Goal: Task Accomplishment & Management: Manage account settings

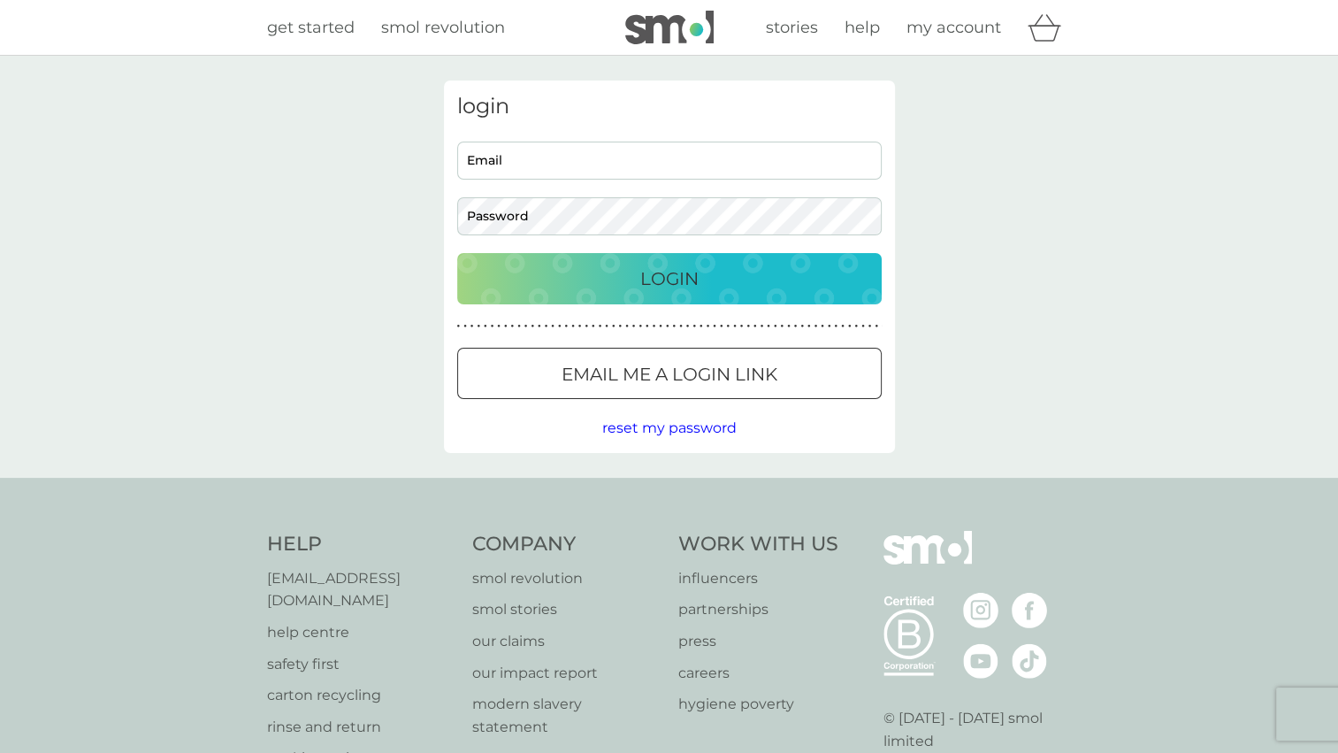
type input "[PERSON_NAME][EMAIL_ADDRESS][DOMAIN_NAME]"
click at [681, 276] on p "Login" at bounding box center [669, 278] width 58 height 28
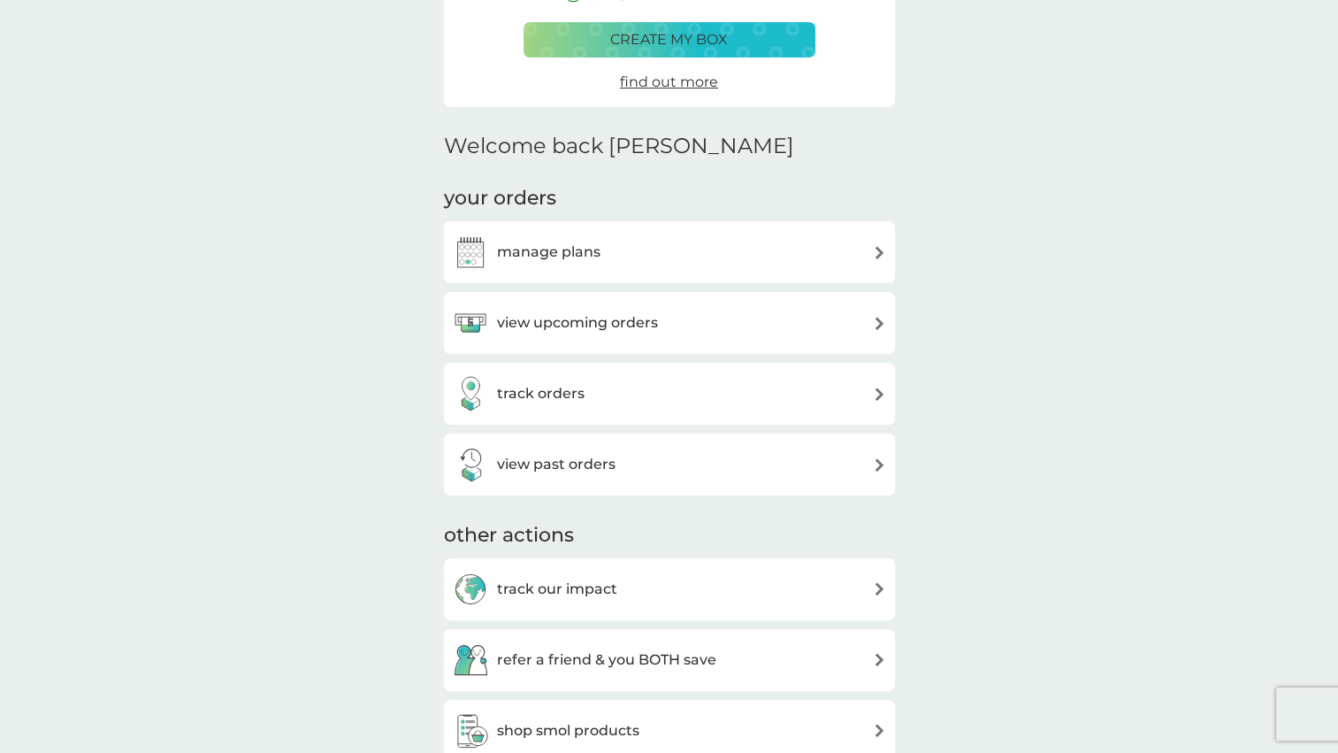
scroll to position [343, 0]
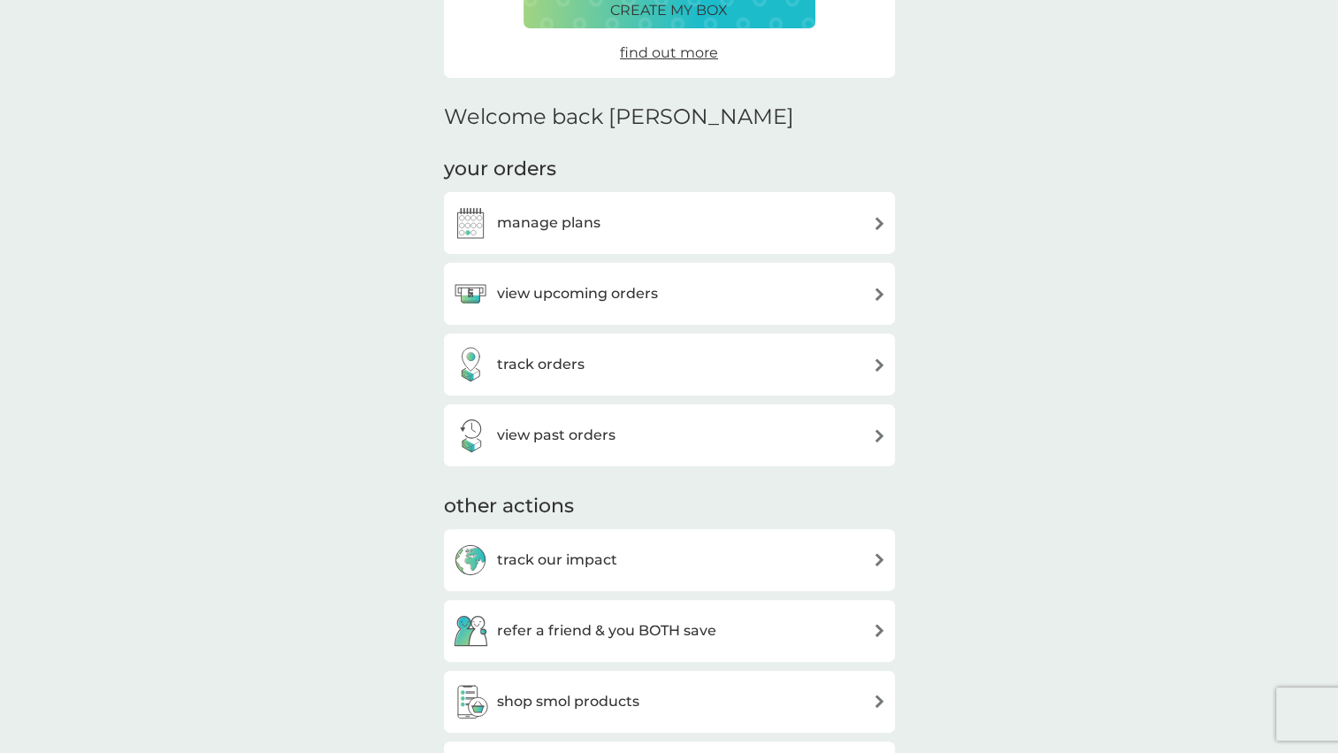
click at [807, 220] on div "manage plans" at bounding box center [669, 222] width 433 height 35
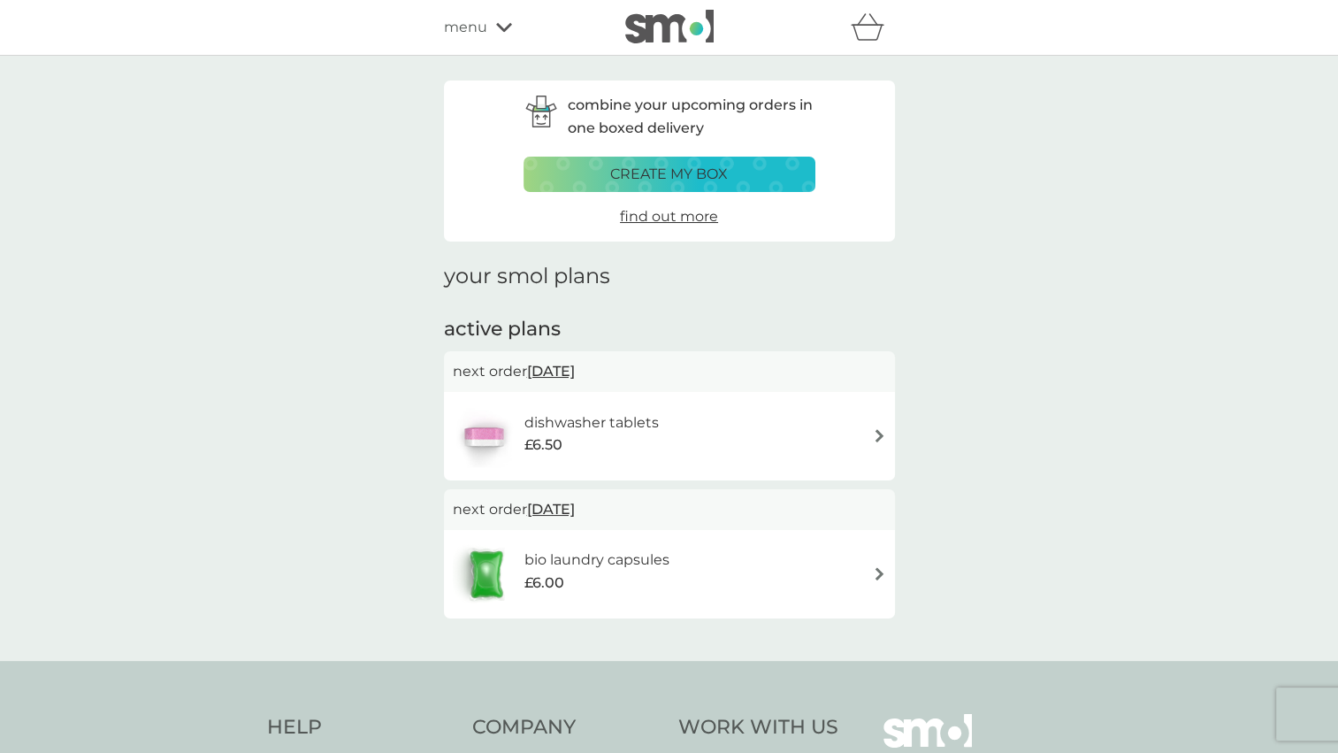
click at [874, 435] on img at bounding box center [879, 435] width 13 height 13
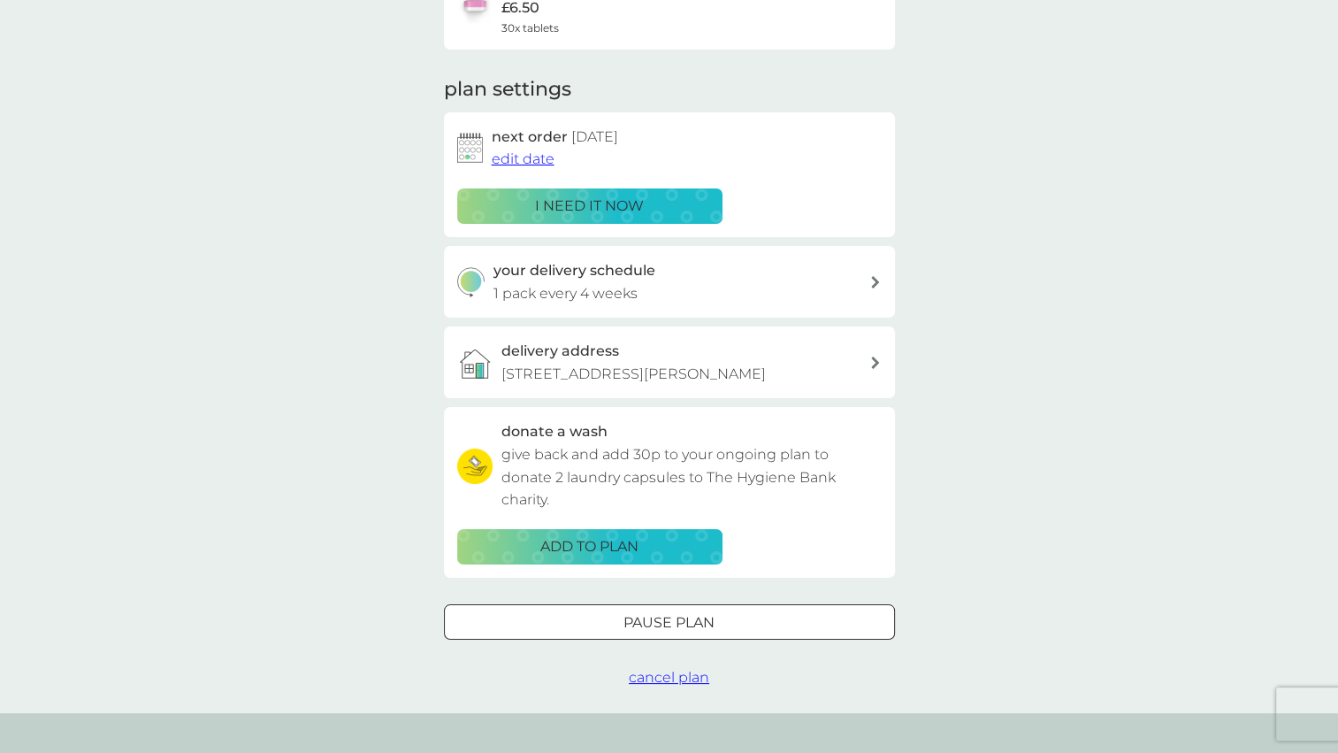
scroll to position [180, 0]
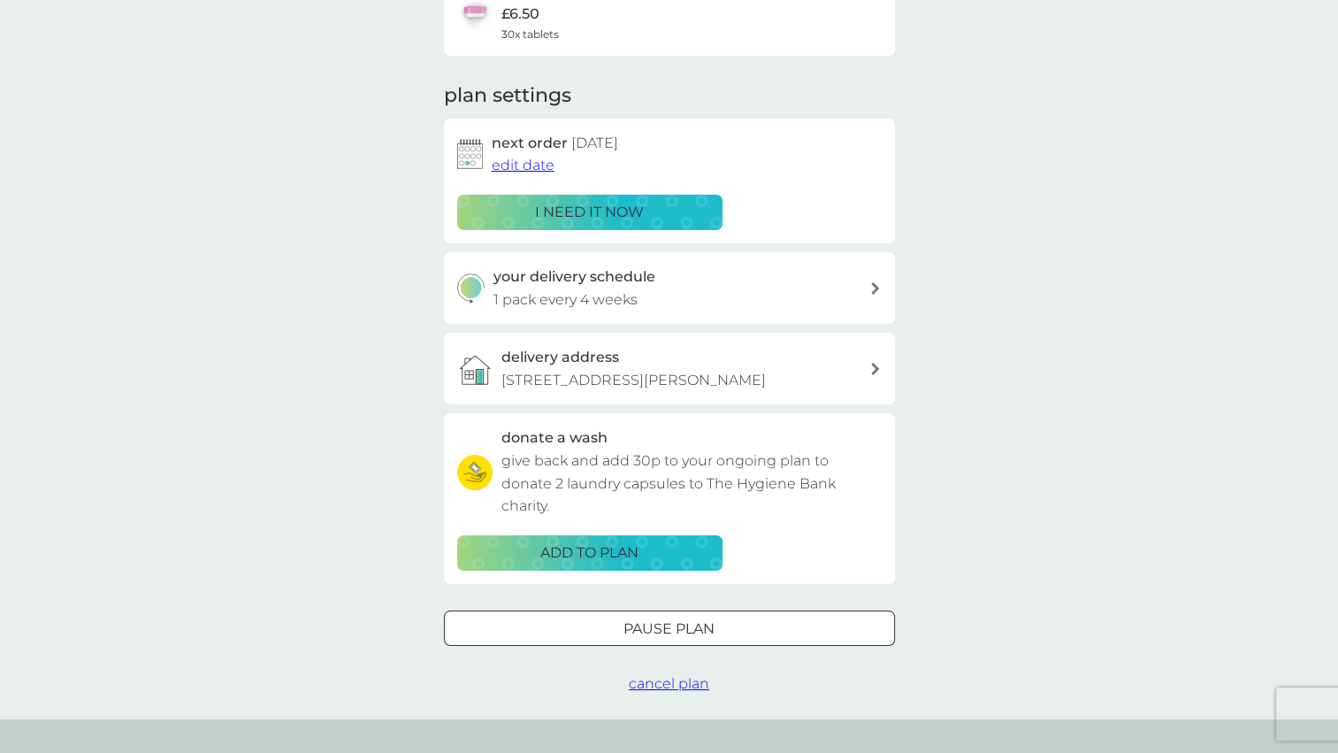
click at [670, 683] on span "cancel plan" at bounding box center [669, 683] width 80 height 17
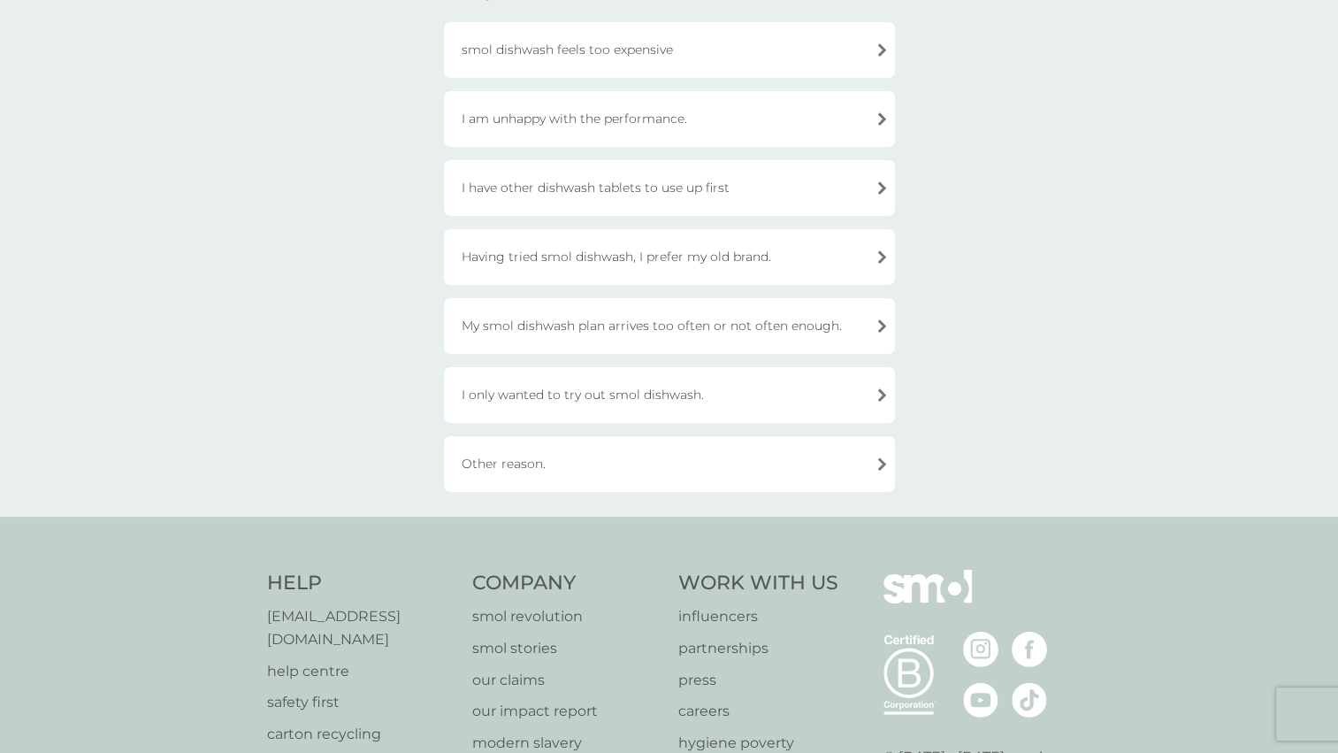
scroll to position [194, 0]
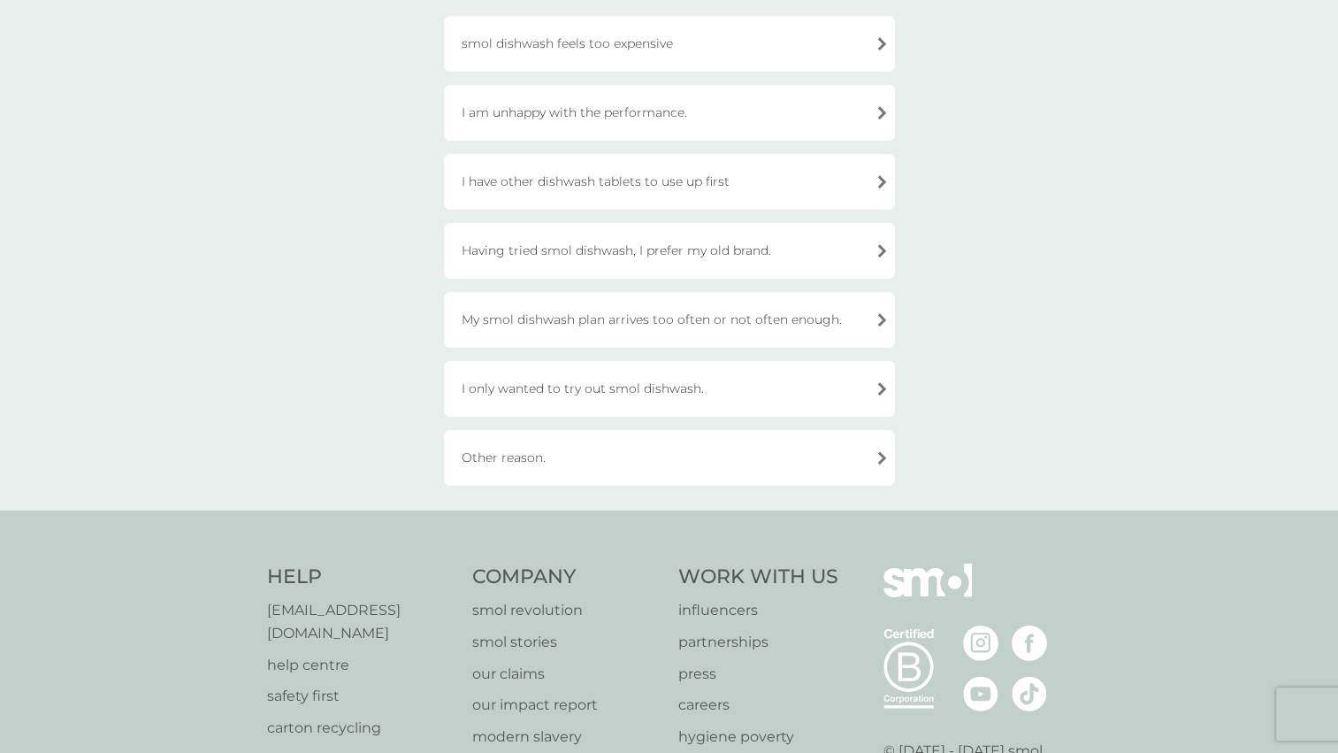
click at [867, 449] on div "Other reason." at bounding box center [669, 458] width 451 height 56
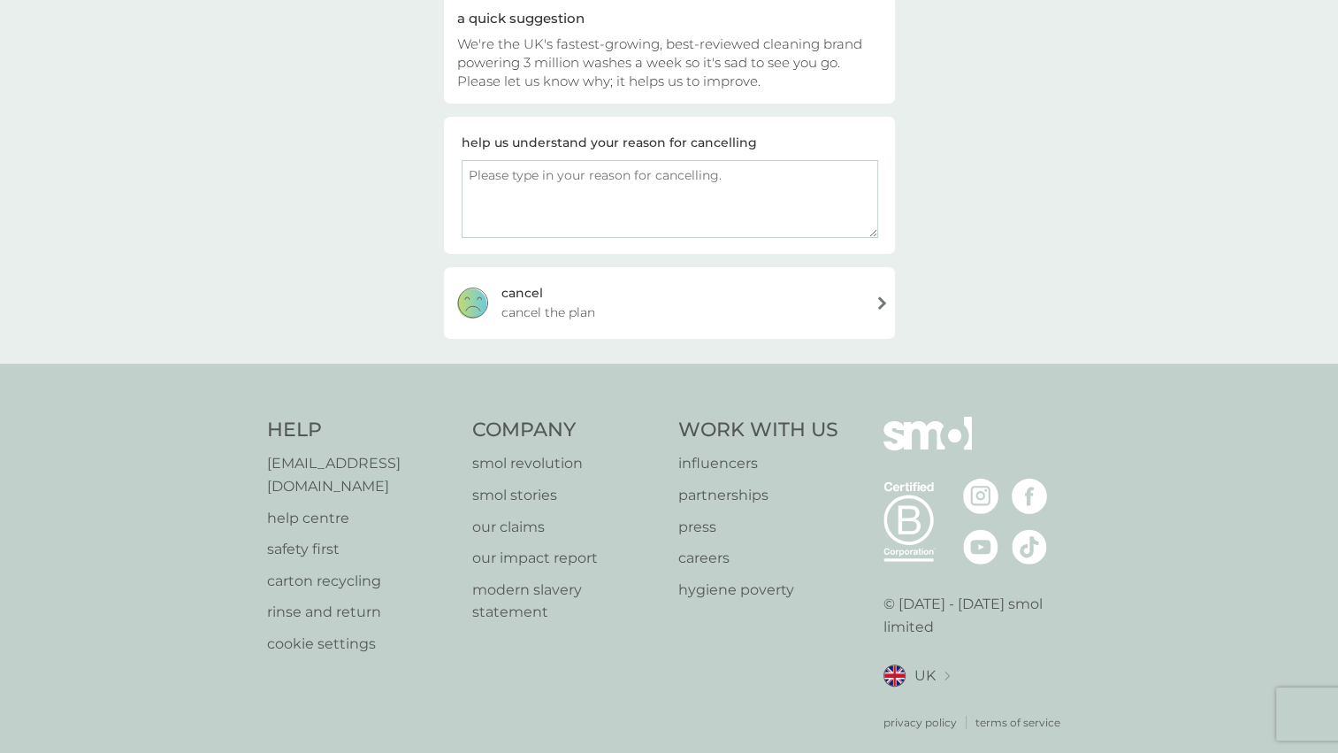
scroll to position [0, 0]
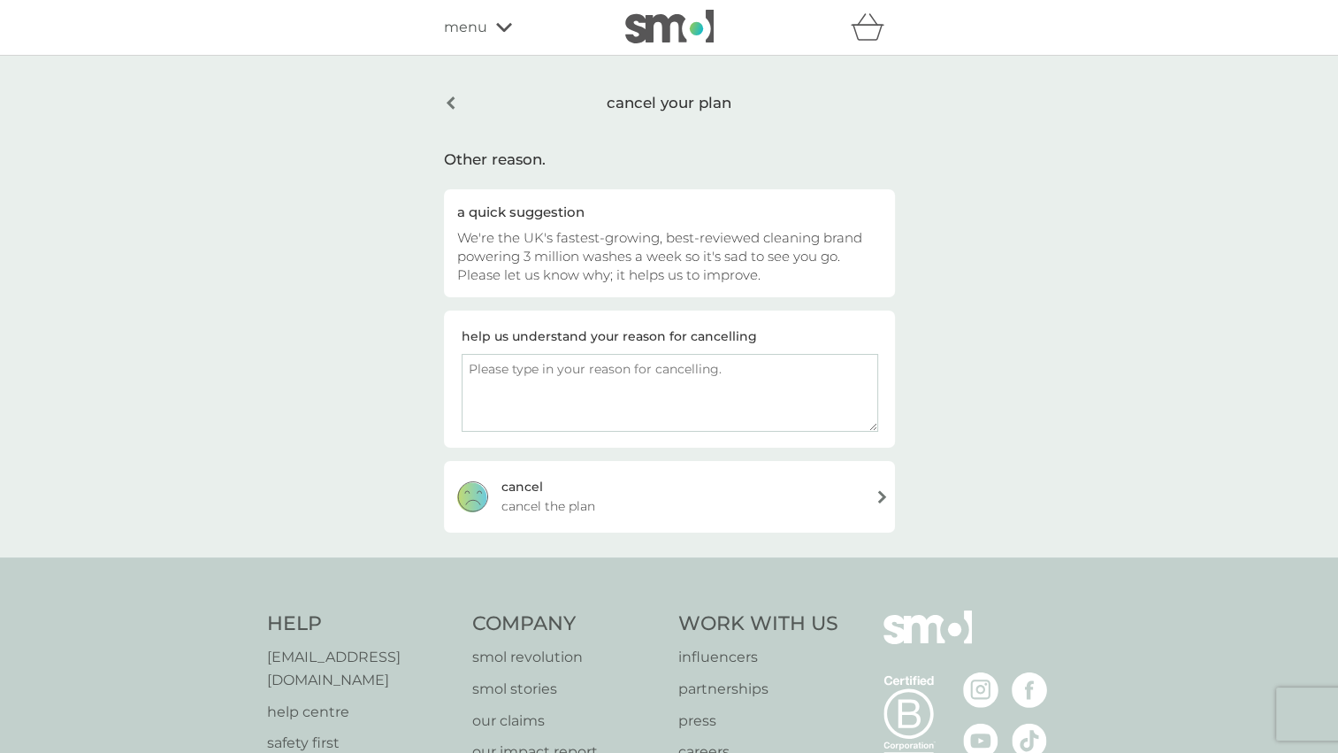
click at [451, 107] on div "cancel your plan" at bounding box center [669, 102] width 451 height 45
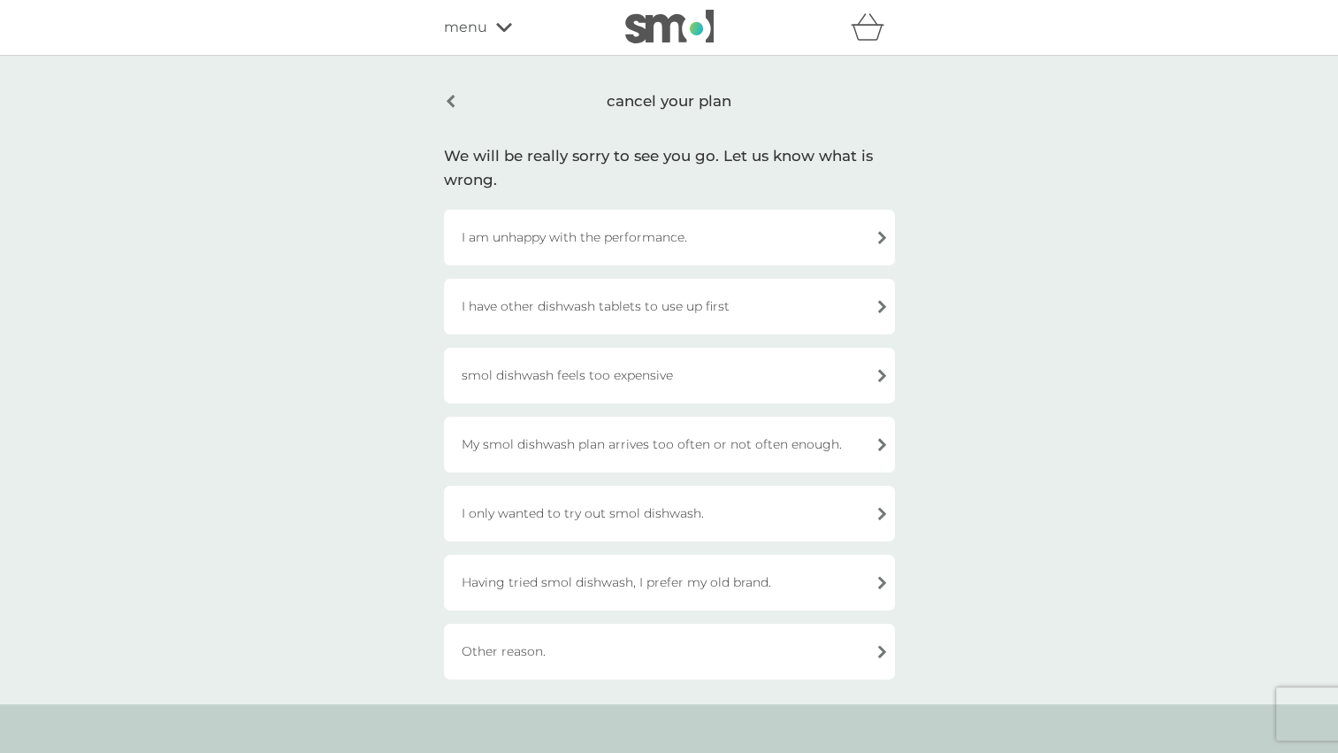
click at [868, 311] on div "I have other dishwash tablets to use up first" at bounding box center [669, 307] width 451 height 56
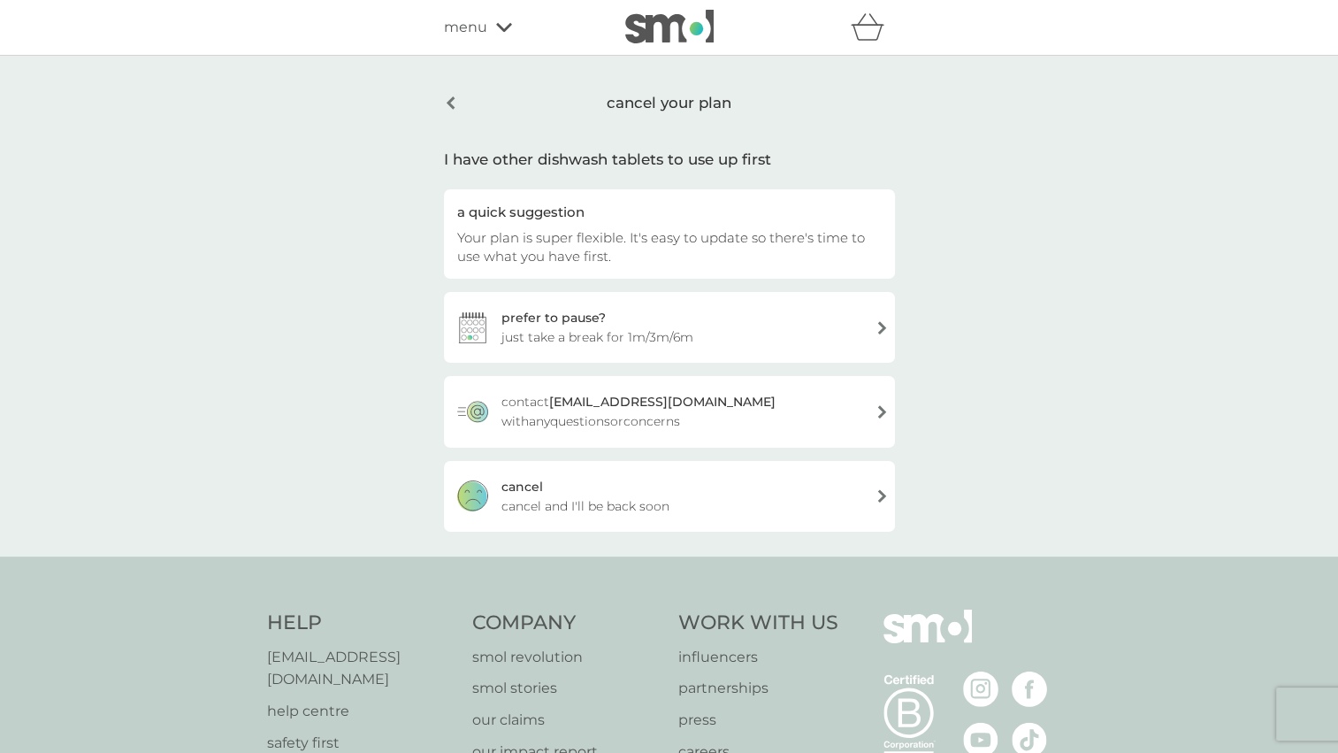
click at [768, 492] on div "cancel cancel and I'll be back soon" at bounding box center [669, 496] width 451 height 71
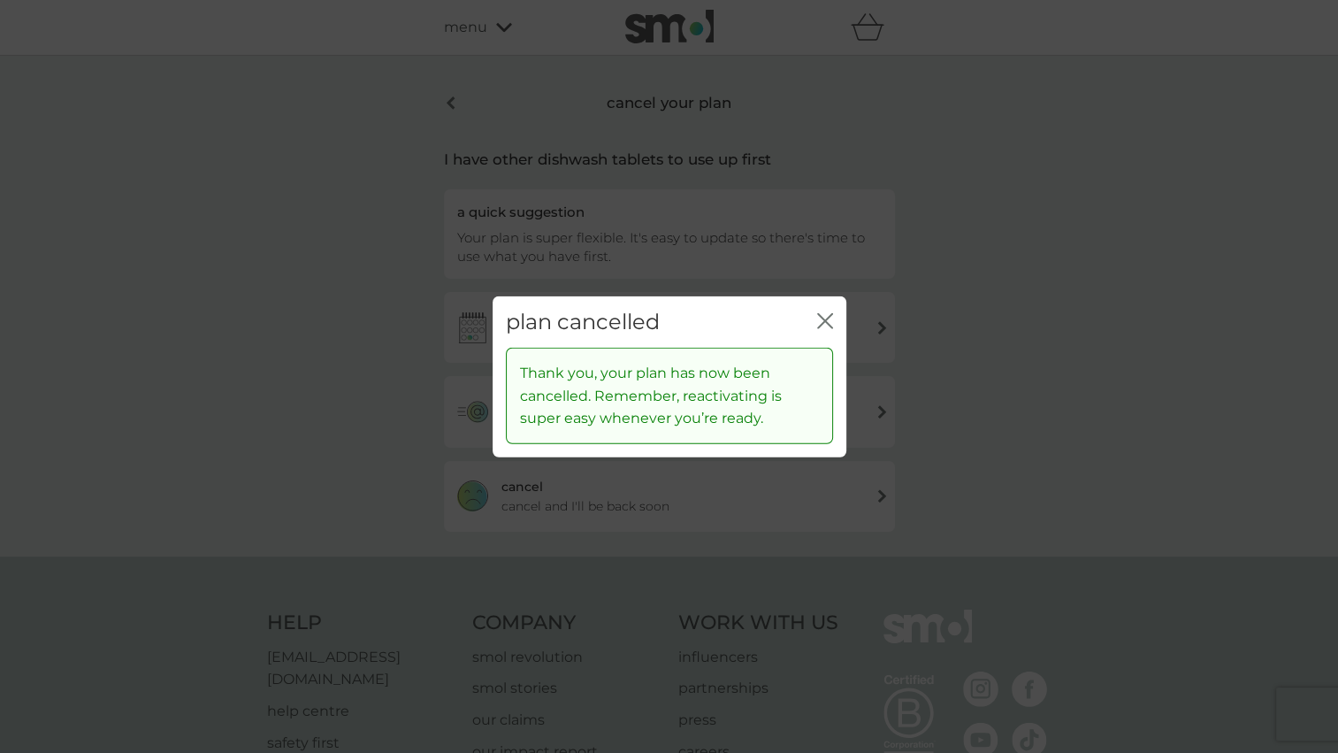
click at [822, 317] on icon "close" at bounding box center [821, 320] width 7 height 14
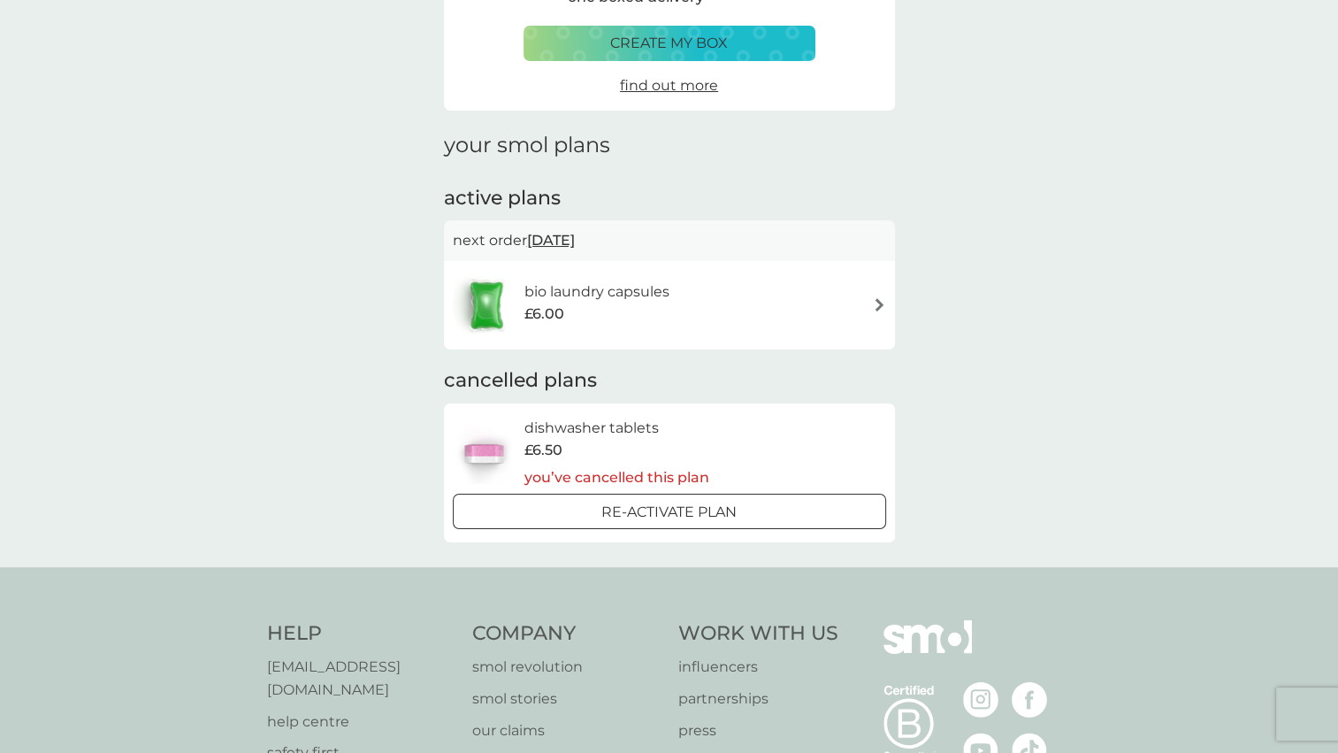
scroll to position [136, 0]
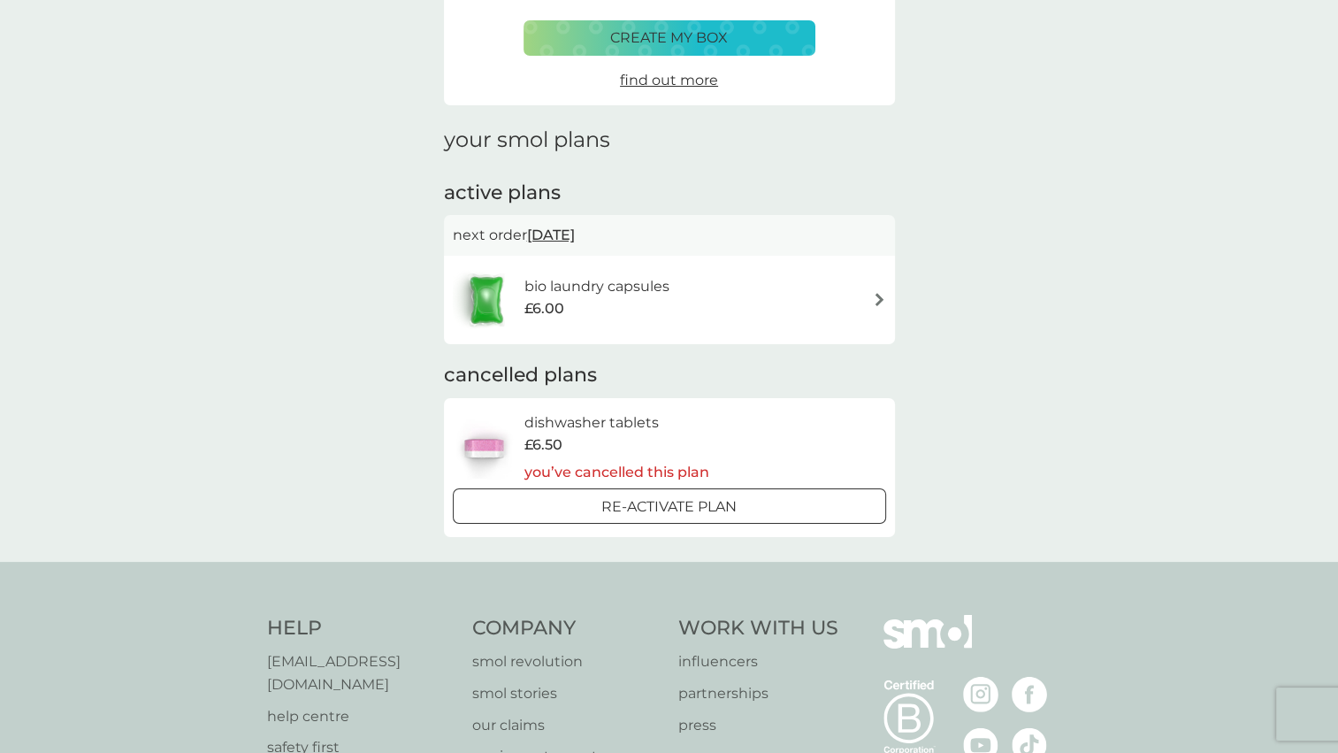
click at [876, 299] on img at bounding box center [879, 299] width 13 height 13
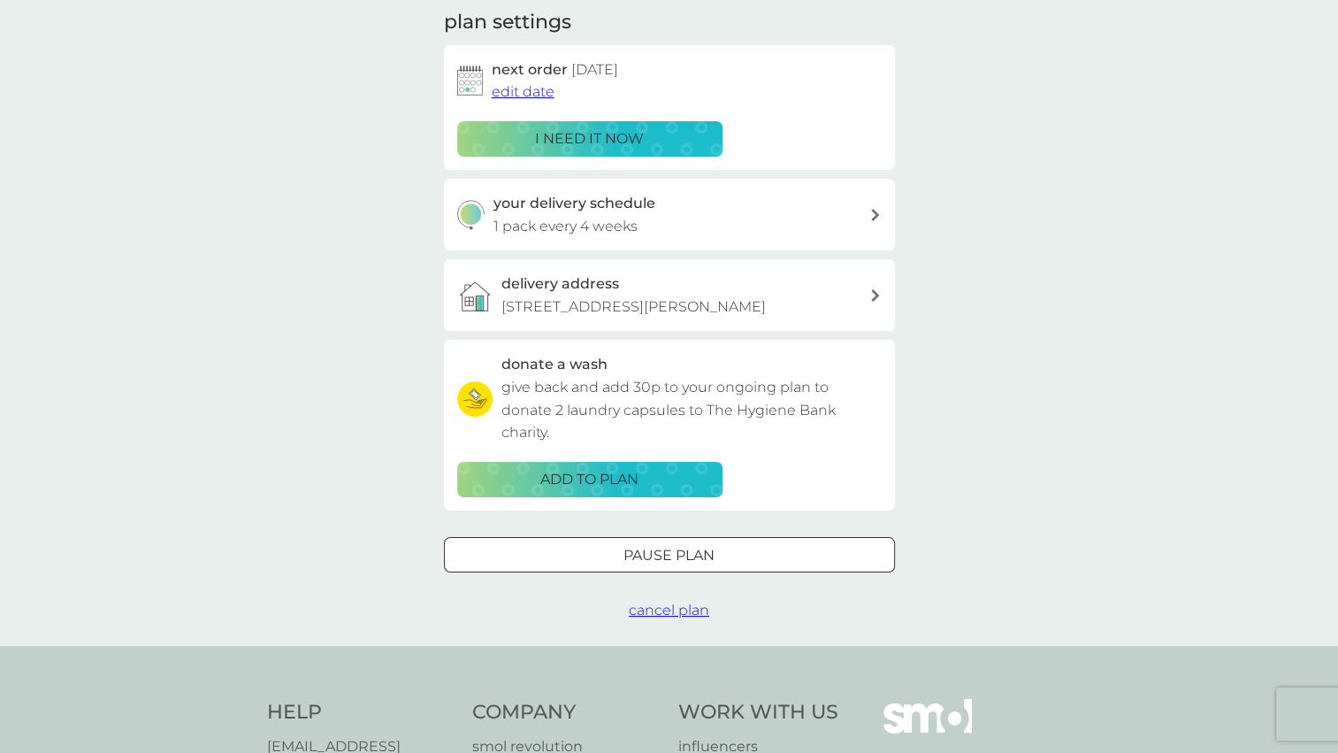
scroll to position [255, 0]
click at [672, 608] on span "cancel plan" at bounding box center [669, 609] width 80 height 17
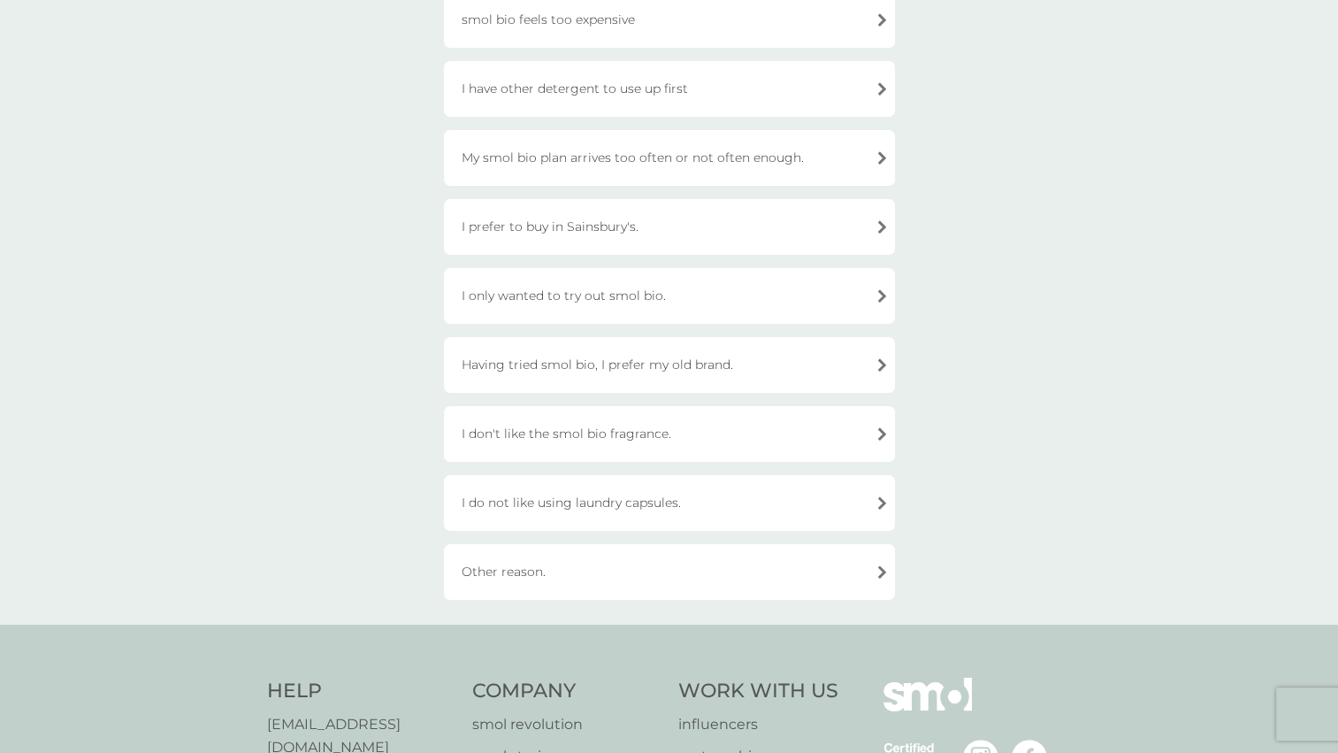
scroll to position [483, 0]
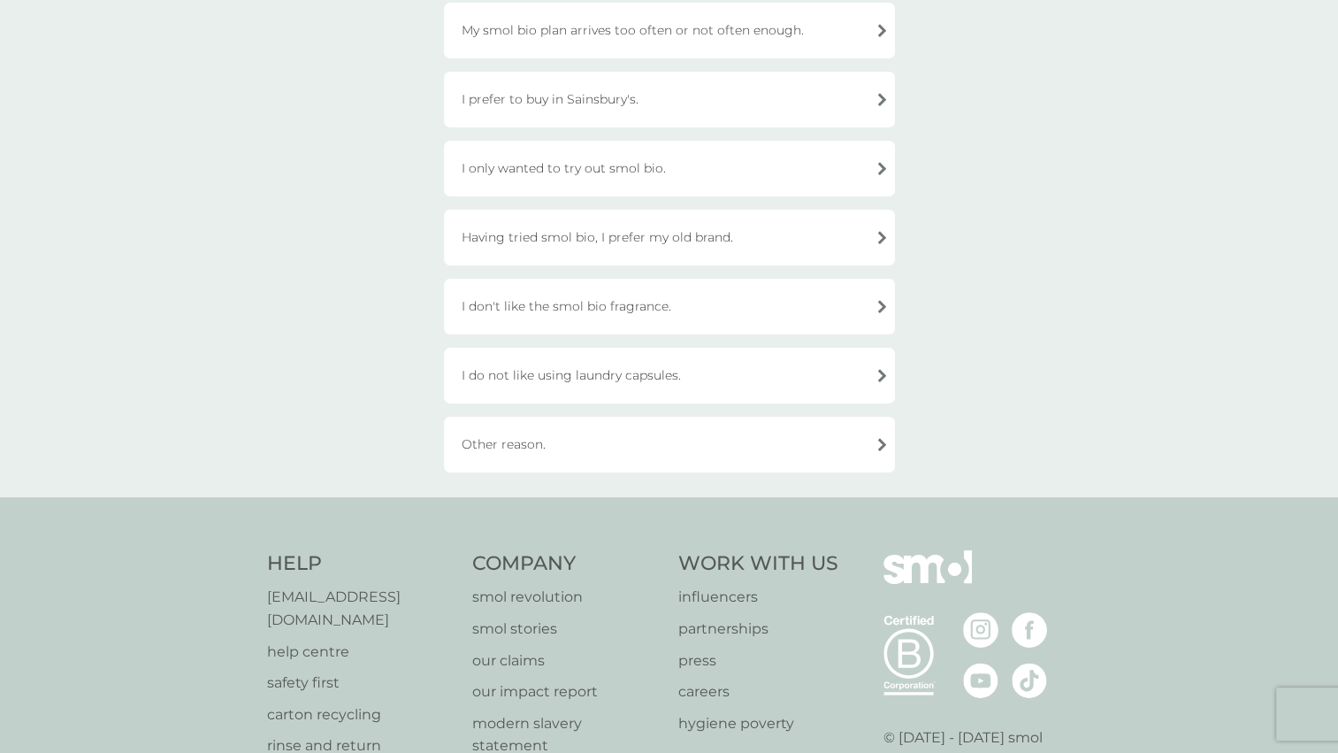
click at [807, 437] on div "Other reason." at bounding box center [669, 445] width 451 height 56
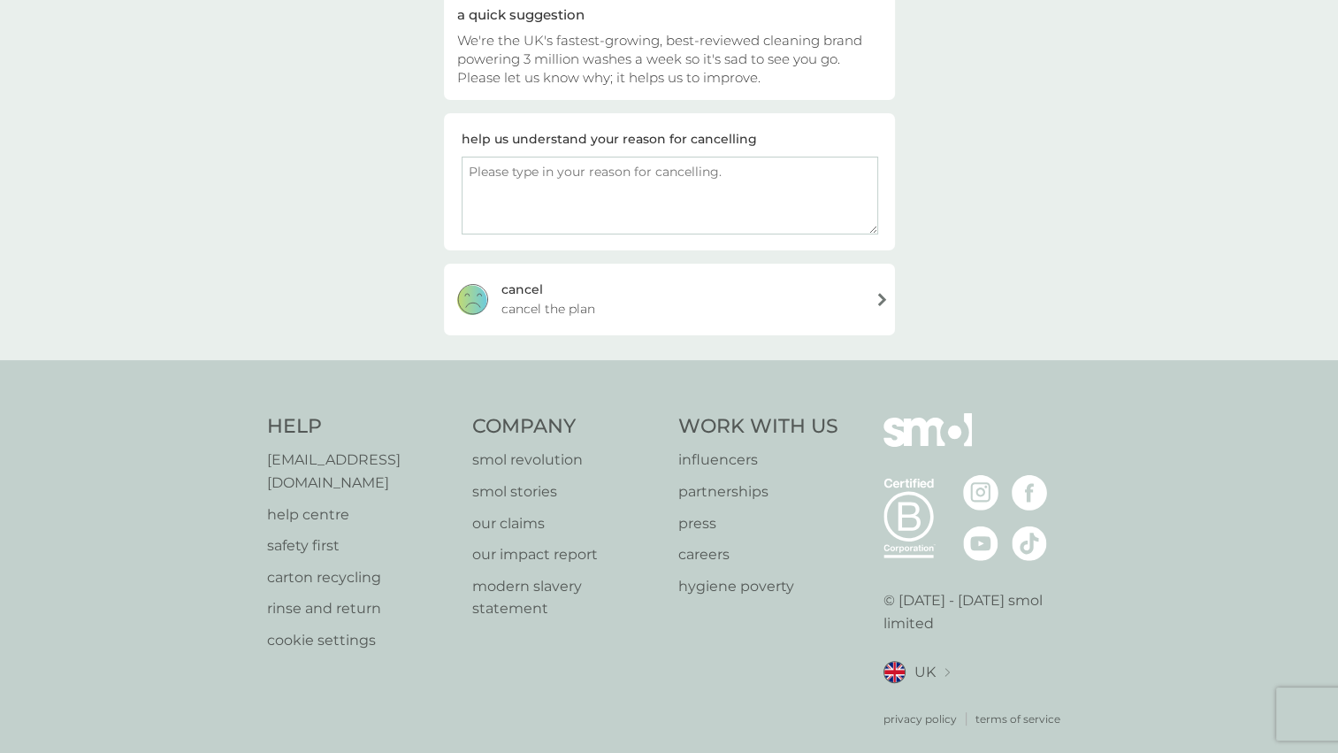
click at [735, 178] on textarea at bounding box center [670, 196] width 417 height 78
type textarea "f"
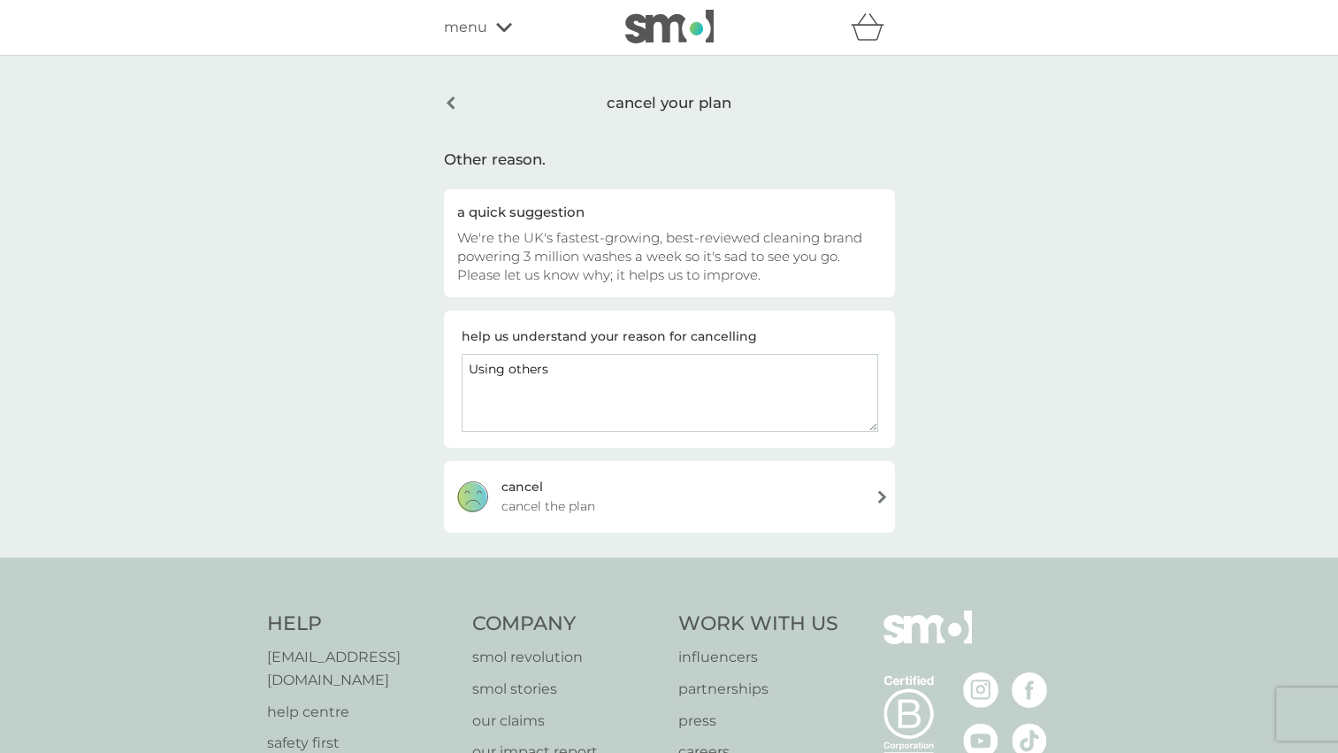
type textarea "Using others"
click at [650, 487] on div "cancel cancel the plan" at bounding box center [669, 496] width 451 height 71
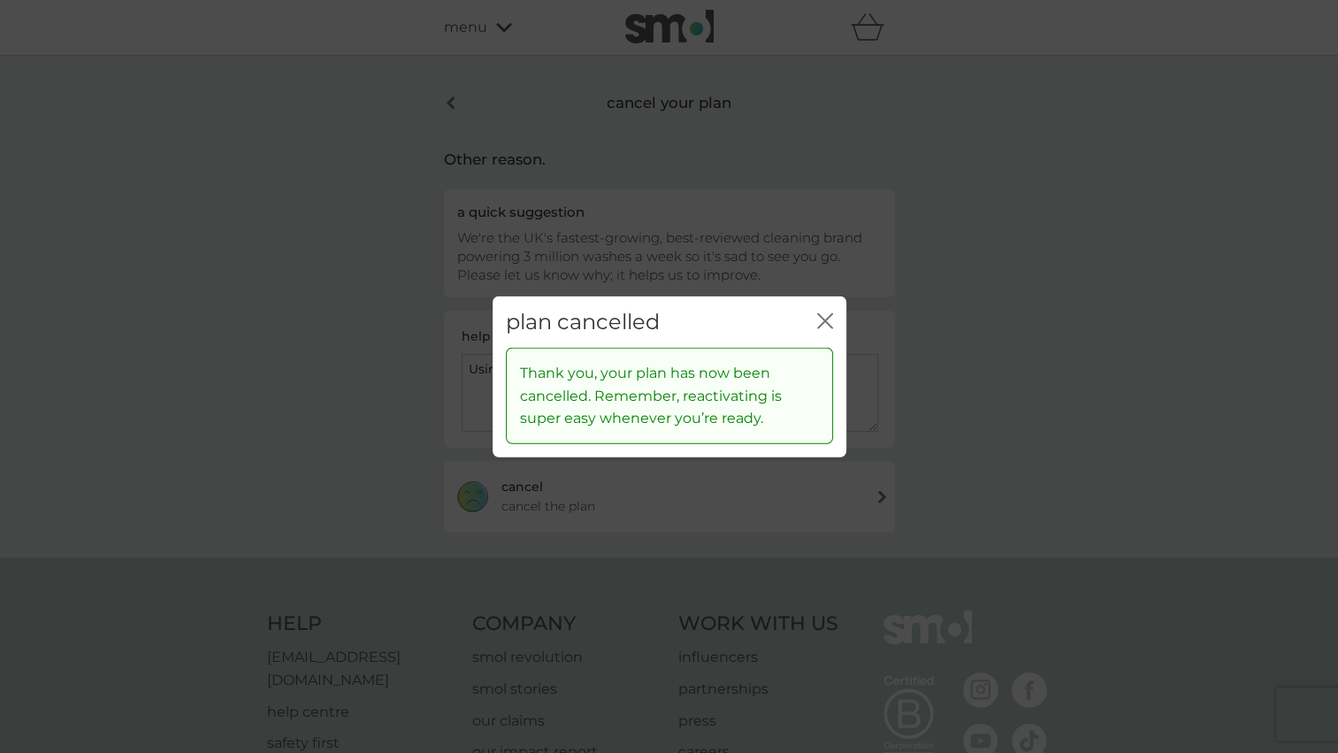
click at [824, 324] on icon "close" at bounding box center [825, 320] width 16 height 16
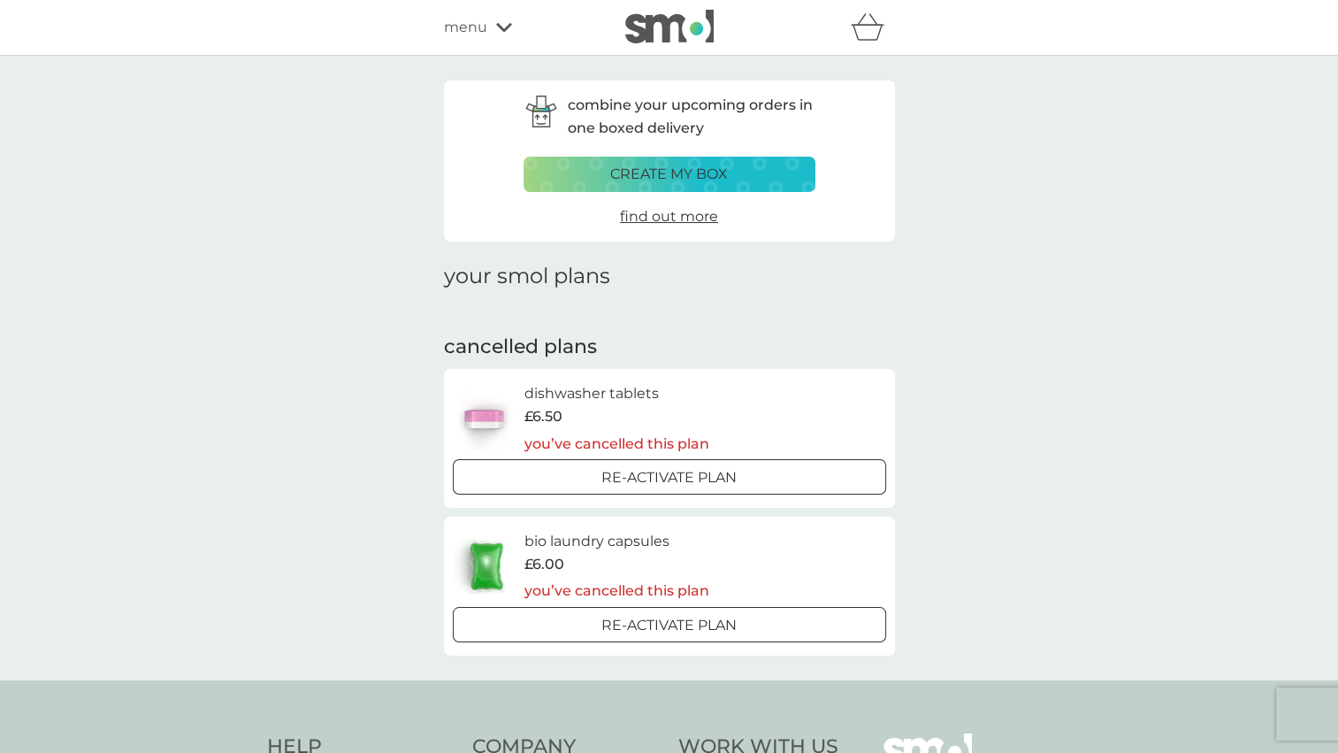
click at [664, 24] on img at bounding box center [669, 27] width 88 height 34
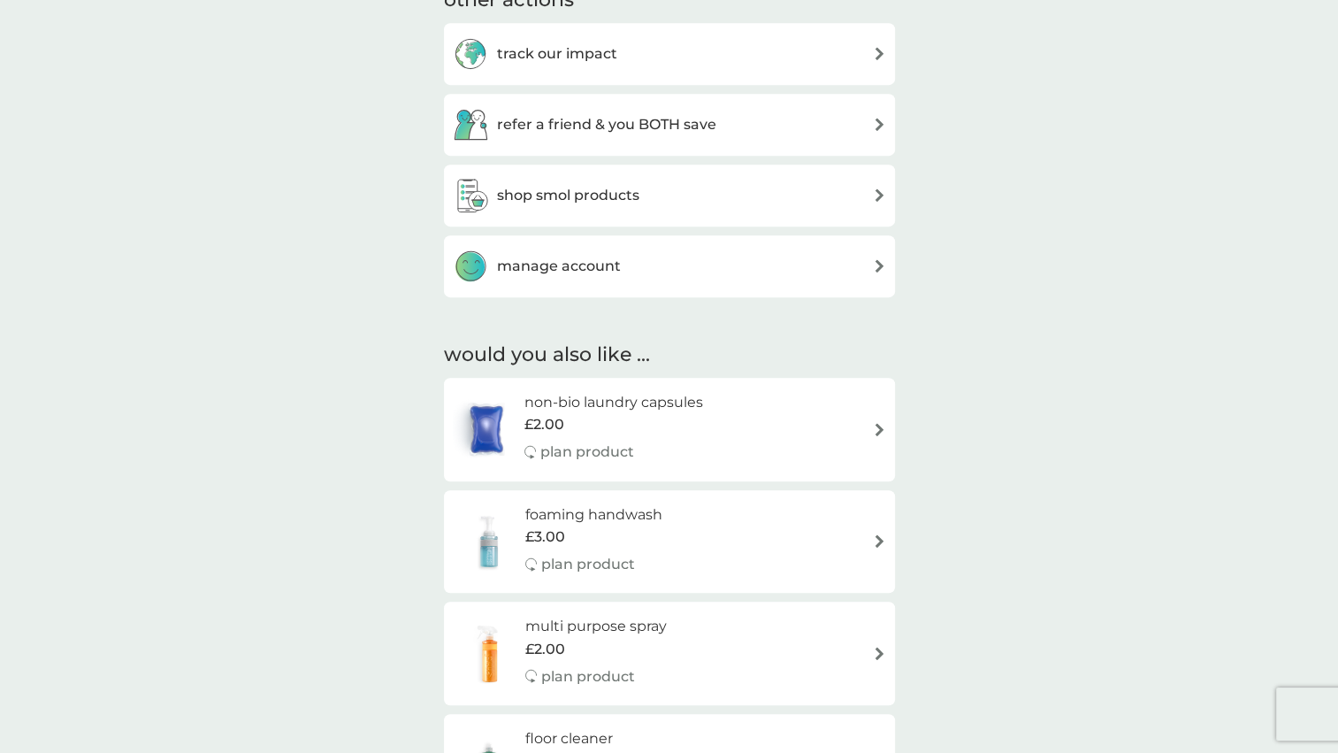
scroll to position [654, 0]
